Goal: Information Seeking & Learning: Learn about a topic

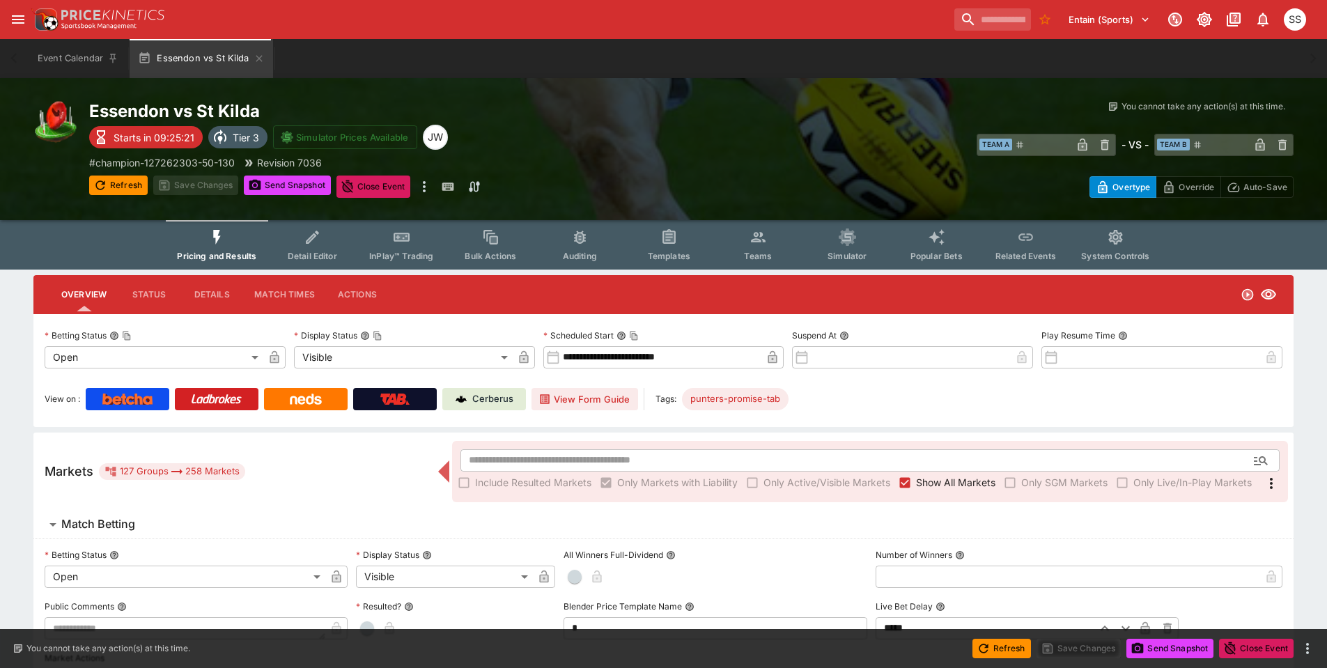
type input "**********"
type input "*******"
type input "**********"
